Goal: Task Accomplishment & Management: Complete application form

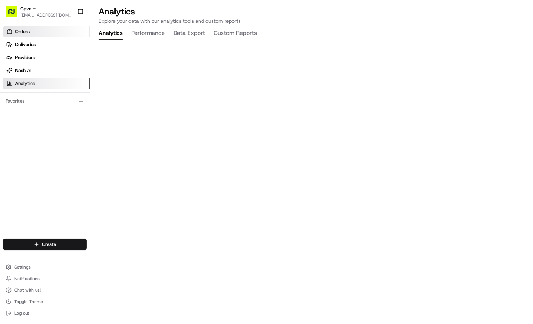
click at [49, 30] on link "Orders" at bounding box center [46, 32] width 87 height 12
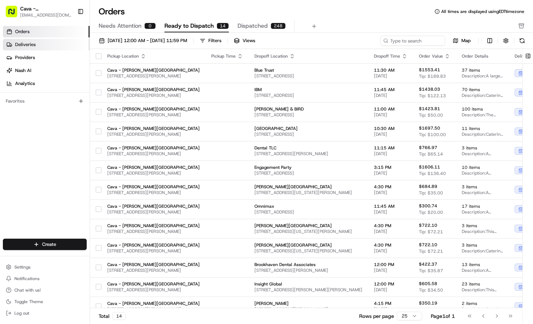
click at [46, 42] on link "Deliveries" at bounding box center [46, 45] width 87 height 12
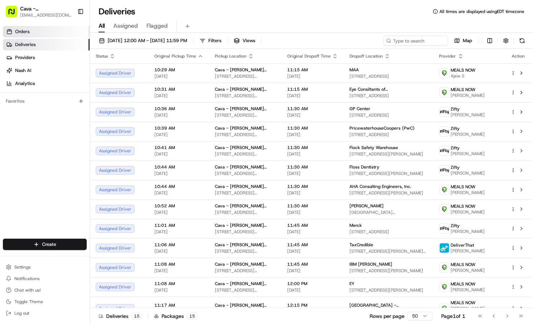
click at [47, 27] on link "Orders" at bounding box center [46, 32] width 87 height 12
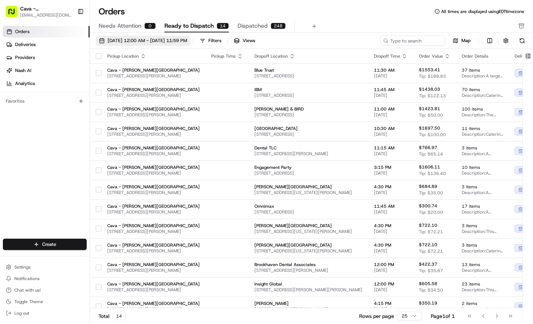
click at [169, 44] on button "[DATE] 12:00 AM - [DATE] 11:59 PM" at bounding box center [143, 41] width 95 height 10
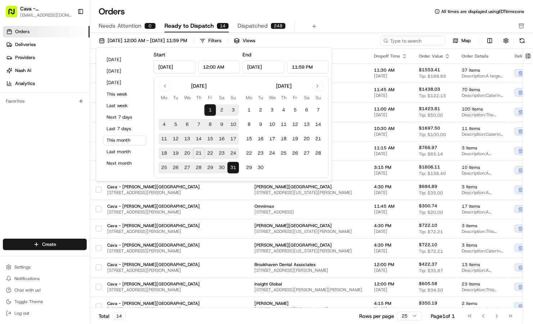
click at [195, 152] on button "21" at bounding box center [199, 154] width 12 height 12
type input "[DATE]"
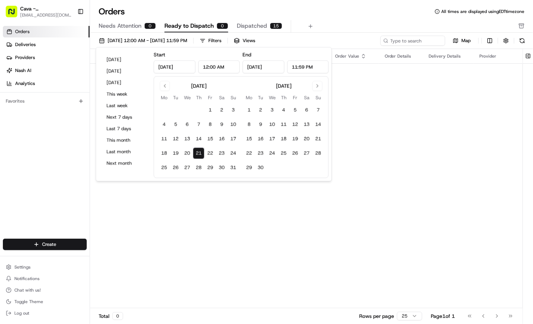
click at [182, 17] on div "Orders All times are displayed using EDT timezone" at bounding box center [311, 12] width 443 height 12
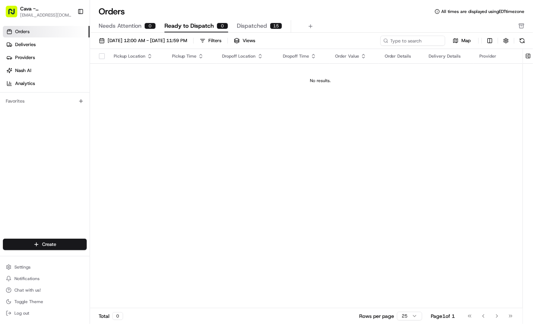
click at [237, 27] on span "Dispatched" at bounding box center [252, 26] width 30 height 9
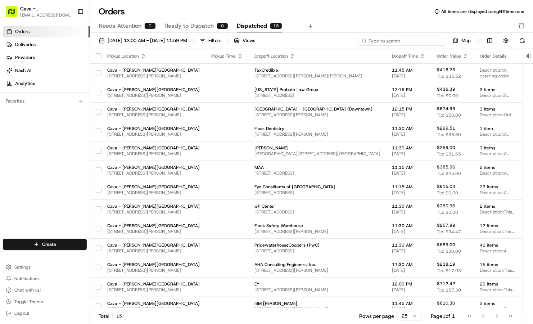
click at [427, 39] on input at bounding box center [402, 41] width 86 height 10
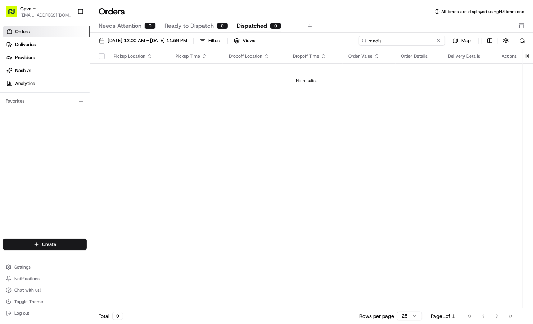
drag, startPoint x: 407, startPoint y: 43, endPoint x: 333, endPoint y: 29, distance: 75.6
click at [333, 29] on div "Orders All times are displayed using EDT timezone Needs Attention 0 Ready to Di…" at bounding box center [311, 162] width 443 height 324
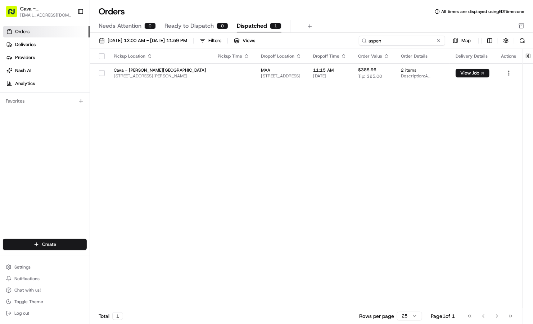
click at [400, 41] on input "aspen" at bounding box center [402, 41] width 86 height 10
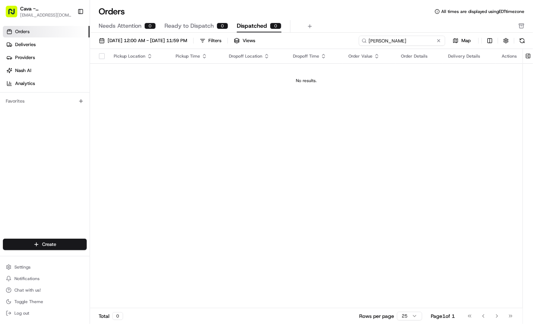
drag, startPoint x: 400, startPoint y: 41, endPoint x: 358, endPoint y: 32, distance: 43.0
click at [358, 33] on div "[DATE] 12:00 AM - [DATE] 11:59 PM Filters Views [PERSON_NAME] Map Pickup Locati…" at bounding box center [311, 181] width 443 height 296
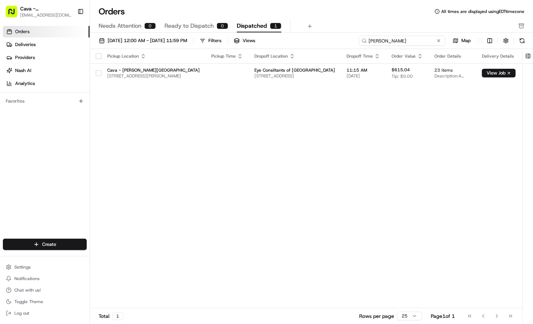
drag, startPoint x: 393, startPoint y: 40, endPoint x: 318, endPoint y: 26, distance: 76.9
click at [318, 26] on div "Orders All times are displayed using EDT timezone Needs Attention 0 Ready to Di…" at bounding box center [311, 162] width 443 height 324
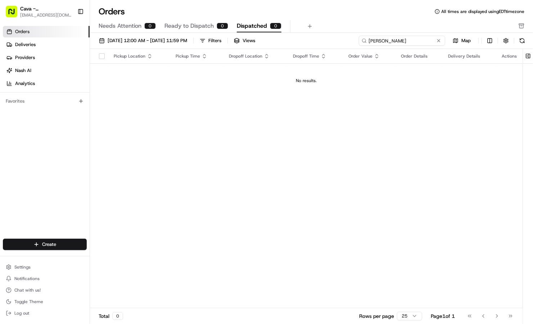
drag, startPoint x: 382, startPoint y: 37, endPoint x: 301, endPoint y: 30, distance: 80.6
click at [301, 30] on div "Orders All times are displayed using EDT timezone Needs Attention 0 Ready to Di…" at bounding box center [311, 162] width 443 height 324
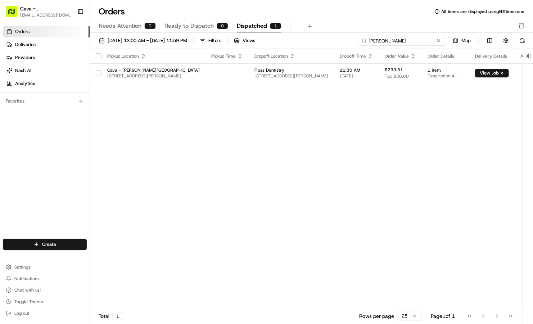
drag, startPoint x: 410, startPoint y: 43, endPoint x: 317, endPoint y: 24, distance: 95.6
click at [317, 24] on div "Orders All times are displayed using EDT timezone Needs Attention 0 Ready to Di…" at bounding box center [311, 162] width 443 height 324
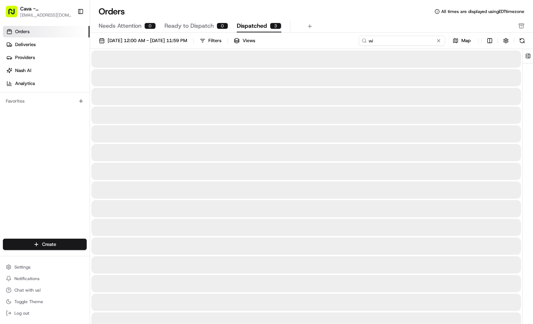
type input "w"
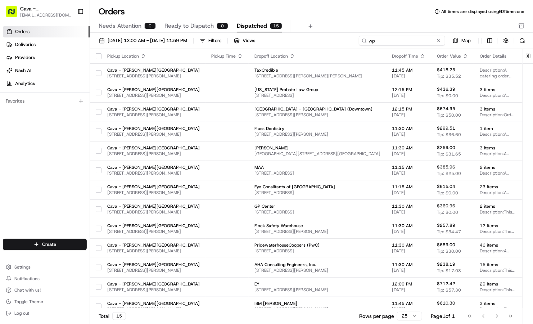
type input "w"
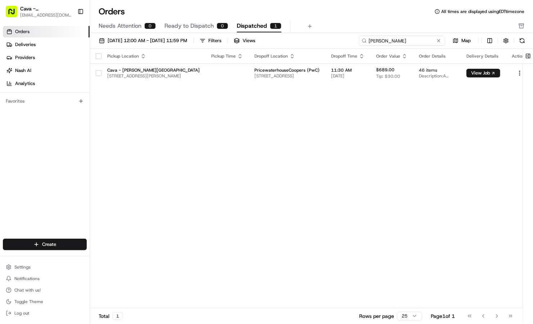
drag, startPoint x: 429, startPoint y: 40, endPoint x: 339, endPoint y: 29, distance: 91.4
click at [339, 29] on div "Orders All times are displayed using EDT timezone Needs Attention 0 Ready to Di…" at bounding box center [311, 162] width 443 height 324
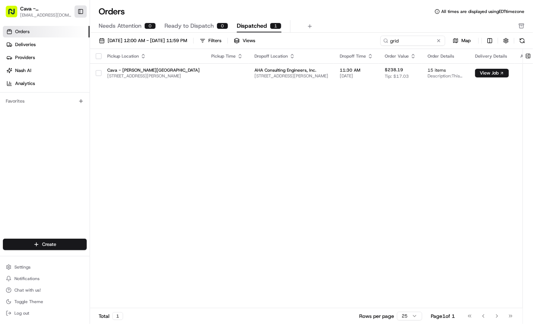
click at [82, 8] on button "Toggle Sidebar" at bounding box center [81, 11] width 12 height 12
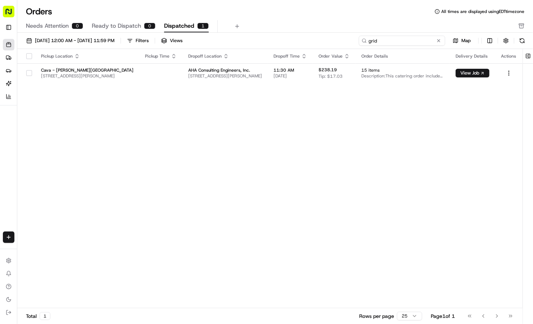
drag, startPoint x: 409, startPoint y: 43, endPoint x: 334, endPoint y: 27, distance: 76.7
click at [334, 27] on div "Orders All times are displayed using EDT timezone Needs Attention 0 Ready to Di…" at bounding box center [275, 162] width 516 height 324
drag, startPoint x: 384, startPoint y: 42, endPoint x: 322, endPoint y: 22, distance: 65.1
click at [322, 22] on div "Orders All times are displayed using EDT timezone Needs Attention 0 Ready to Di…" at bounding box center [275, 162] width 516 height 324
type input "geb"
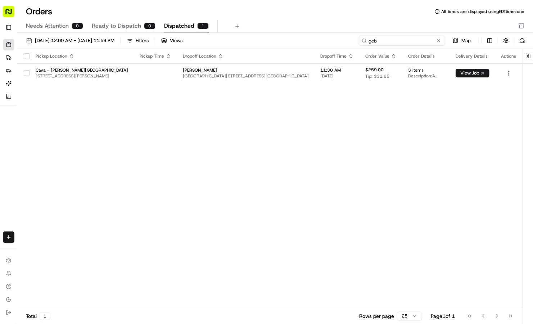
drag, startPoint x: 390, startPoint y: 43, endPoint x: 351, endPoint y: 28, distance: 41.6
click at [351, 28] on div "Orders All times are displayed using EDT timezone Needs Attention 0 Ready to Di…" at bounding box center [275, 162] width 516 height 324
drag, startPoint x: 387, startPoint y: 45, endPoint x: 338, endPoint y: 24, distance: 52.6
click at [338, 24] on div "Orders All times are displayed using EDT timezone Needs Attention 0 Ready to Di…" at bounding box center [275, 162] width 516 height 324
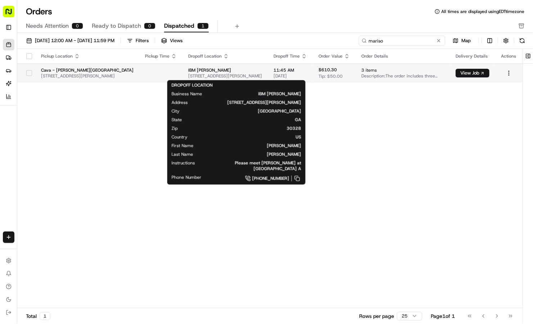
type input "mariso"
click at [197, 76] on span "[STREET_ADDRESS][PERSON_NAME]" at bounding box center [225, 76] width 74 height 6
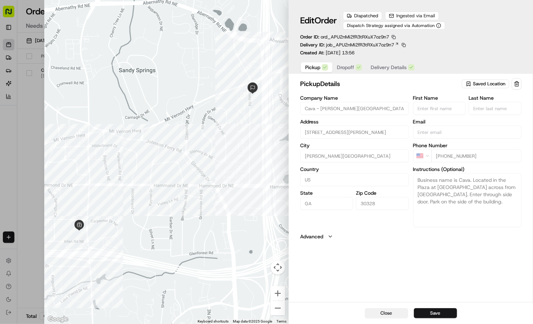
click at [389, 315] on button "Close" at bounding box center [386, 313] width 43 height 10
type input "+1"
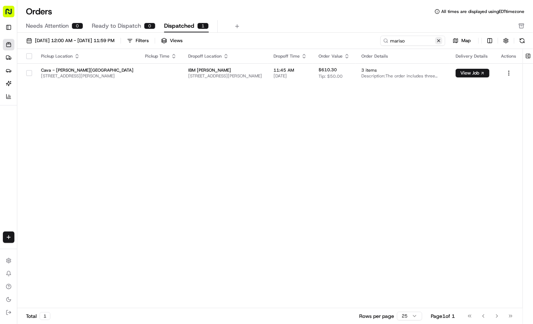
click at [438, 40] on button at bounding box center [438, 40] width 7 height 7
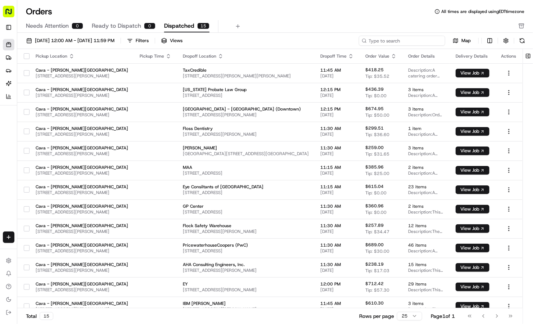
click at [427, 39] on input at bounding box center [402, 41] width 86 height 10
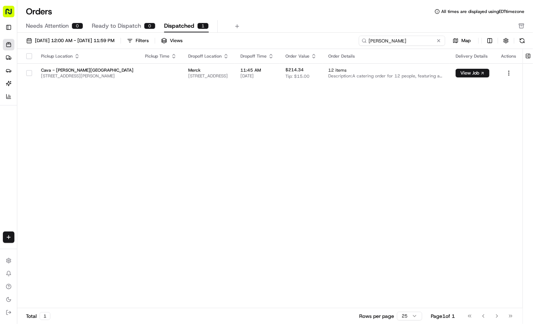
drag, startPoint x: 384, startPoint y: 43, endPoint x: 315, endPoint y: 27, distance: 70.5
click at [315, 27] on div "Orders All times are displayed using EDT timezone Needs Attention 0 Ready to Di…" at bounding box center [275, 162] width 516 height 324
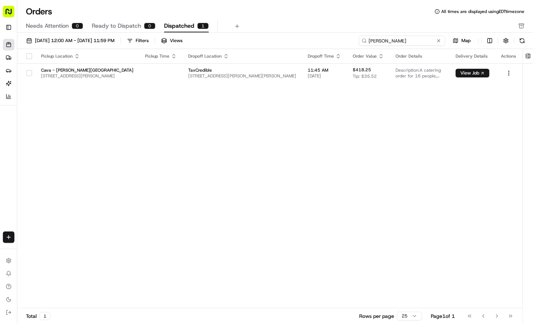
drag, startPoint x: 409, startPoint y: 40, endPoint x: 315, endPoint y: 27, distance: 95.1
click at [315, 27] on div "Orders All times are displayed using EDT timezone Needs Attention 0 Ready to Di…" at bounding box center [275, 162] width 516 height 324
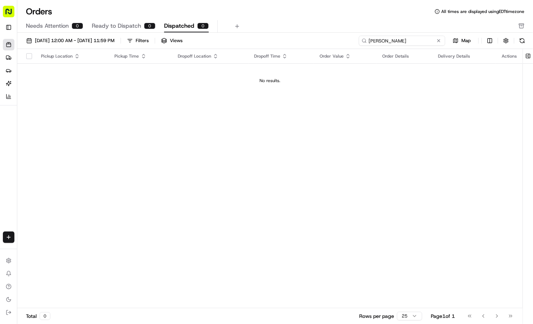
drag, startPoint x: 407, startPoint y: 43, endPoint x: 317, endPoint y: 32, distance: 91.4
click at [317, 32] on div "Orders All times are displayed using EDT timezone Needs Attention 0 Ready to Di…" at bounding box center [275, 162] width 516 height 324
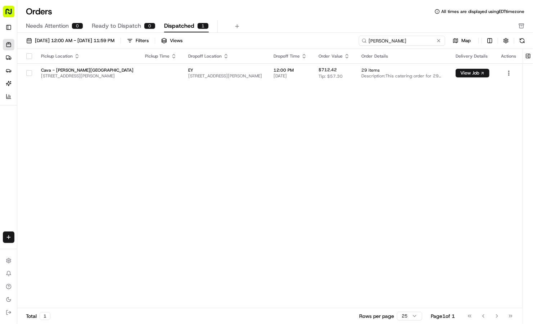
drag, startPoint x: 394, startPoint y: 41, endPoint x: 306, endPoint y: 31, distance: 88.5
click at [306, 31] on div "Orders All times are displayed using EDT timezone Needs Attention 0 Ready to Di…" at bounding box center [275, 162] width 516 height 324
type input "[PERSON_NAME]"
click at [439, 40] on button at bounding box center [438, 40] width 7 height 7
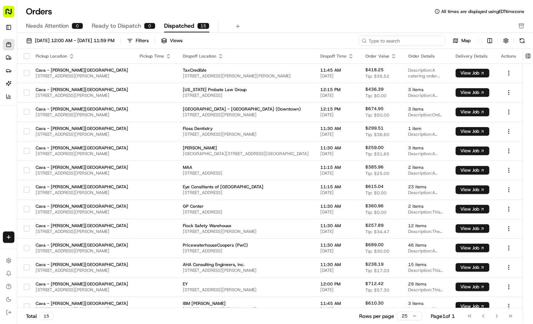
click at [426, 39] on input at bounding box center [402, 41] width 86 height 10
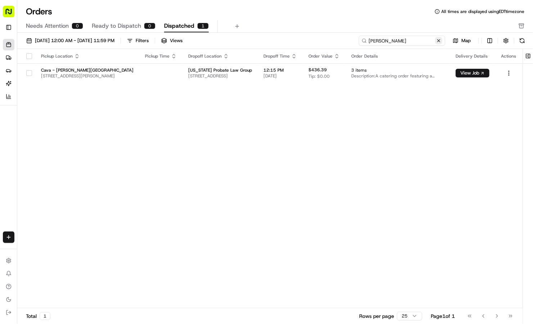
type input "[PERSON_NAME]"
click at [439, 40] on button at bounding box center [438, 40] width 7 height 7
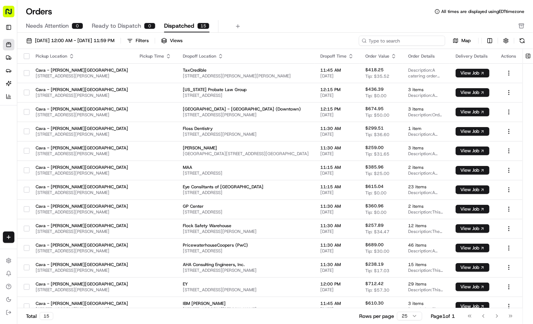
click at [439, 40] on input at bounding box center [402, 41] width 86 height 10
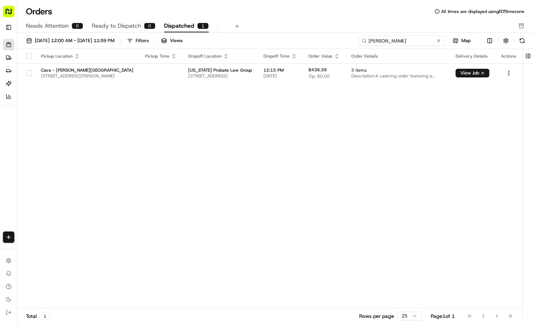
drag, startPoint x: 418, startPoint y: 42, endPoint x: 360, endPoint y: 41, distance: 58.0
click at [360, 41] on input "[PERSON_NAME]" at bounding box center [402, 41] width 86 height 10
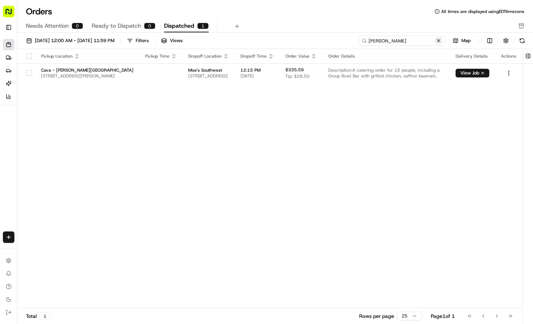
type input "[PERSON_NAME]"
click at [440, 39] on button at bounding box center [438, 40] width 7 height 7
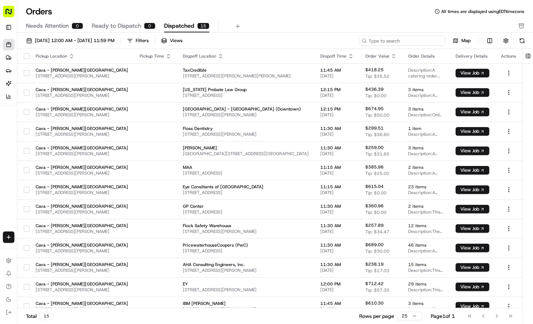
click at [427, 40] on input at bounding box center [402, 41] width 86 height 10
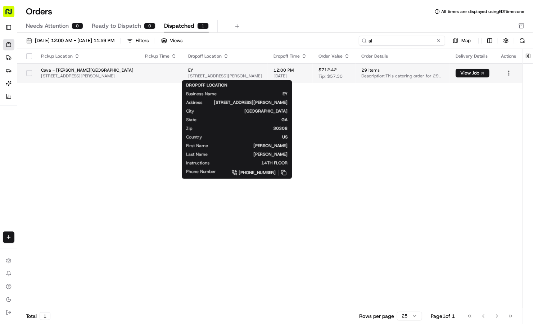
type input "a"
